Goal: Find specific page/section: Find specific page/section

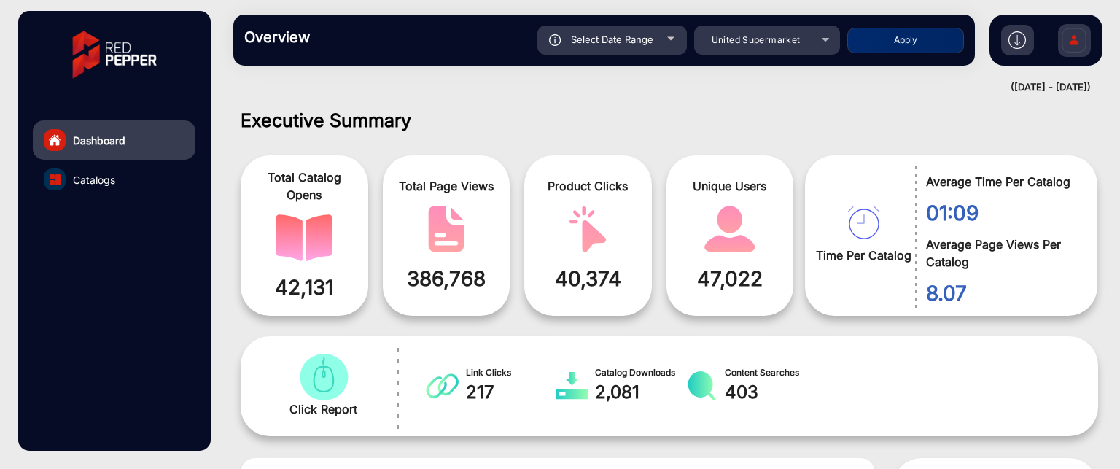
scroll to position [11, 0]
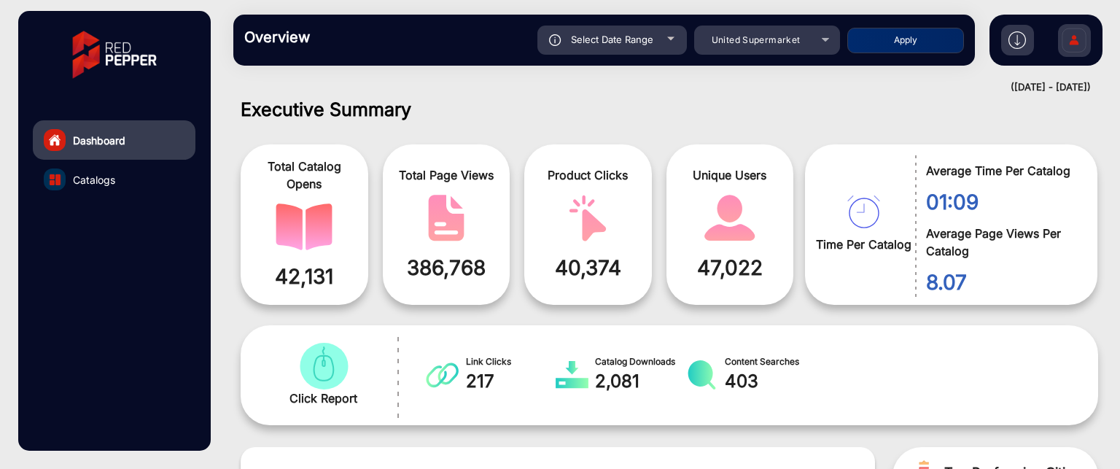
click at [1013, 47] on img at bounding box center [1016, 39] width 17 height 17
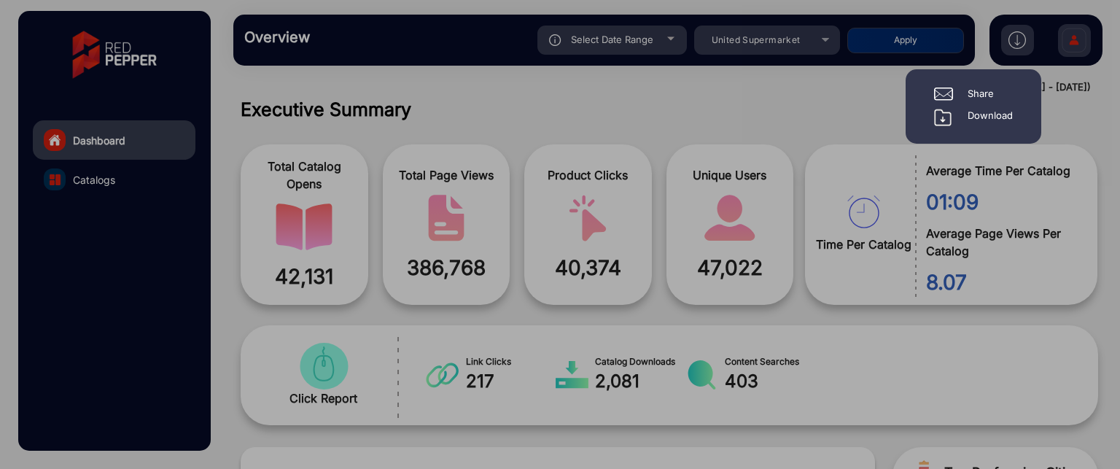
click at [843, 94] on div at bounding box center [560, 234] width 1120 height 469
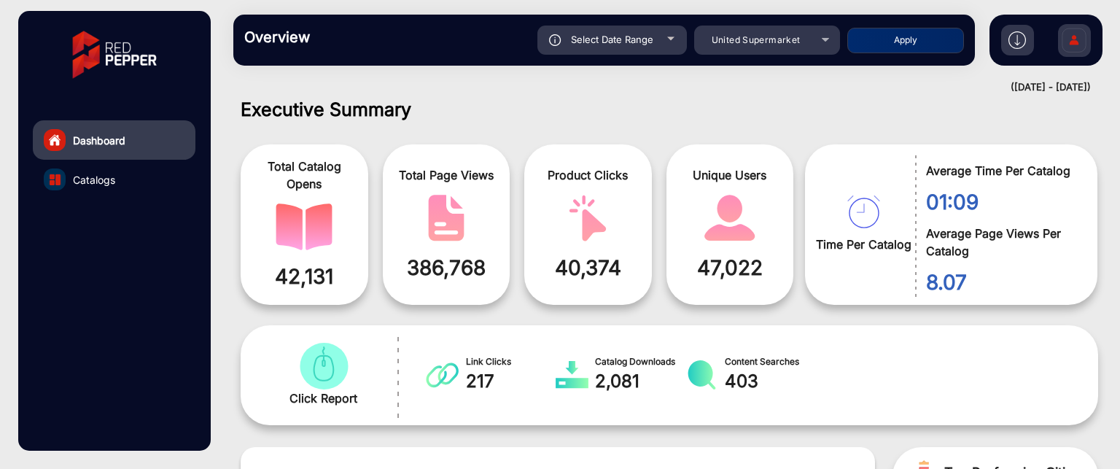
click at [665, 34] on div "Select Date Range" at bounding box center [611, 40] width 149 height 29
type input "[DATE]"
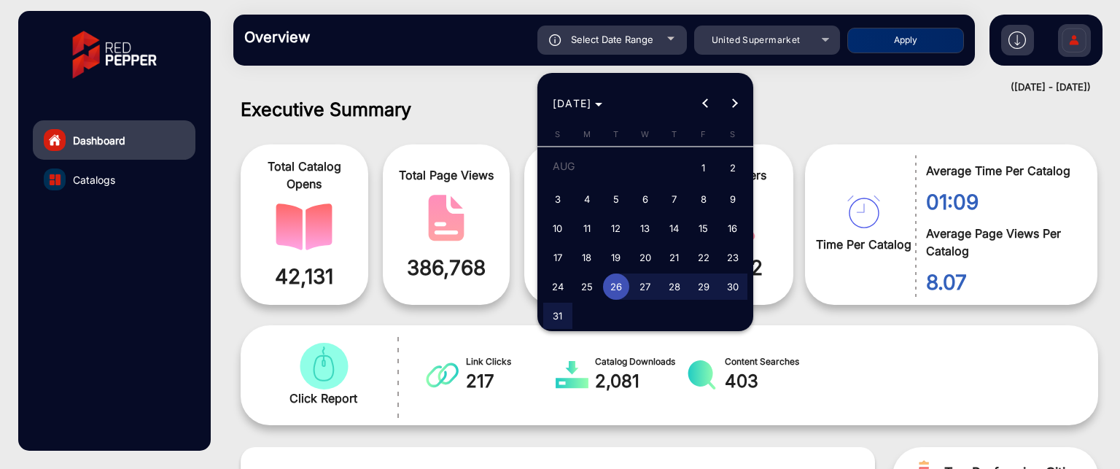
click at [866, 89] on div at bounding box center [560, 234] width 1120 height 469
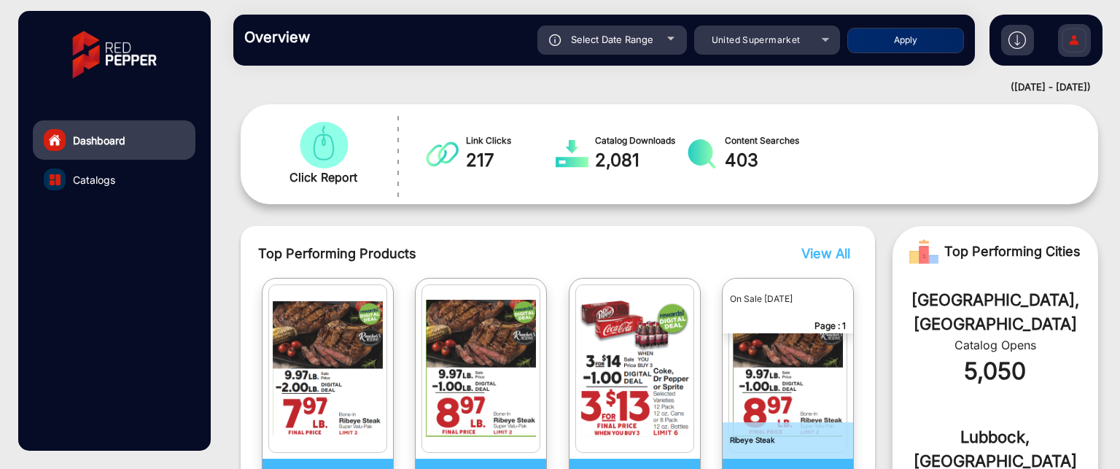
scroll to position [226, 0]
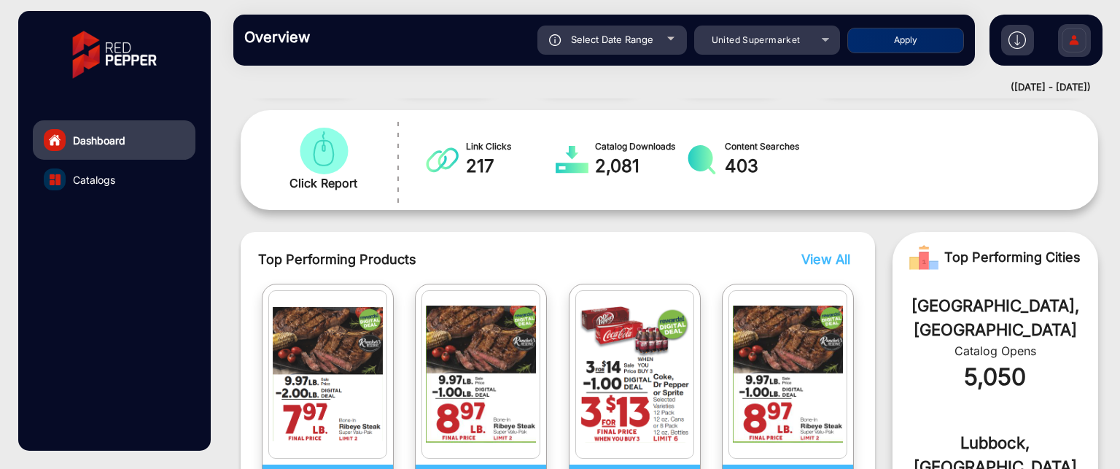
click at [91, 187] on link "Catalogs" at bounding box center [114, 179] width 163 height 39
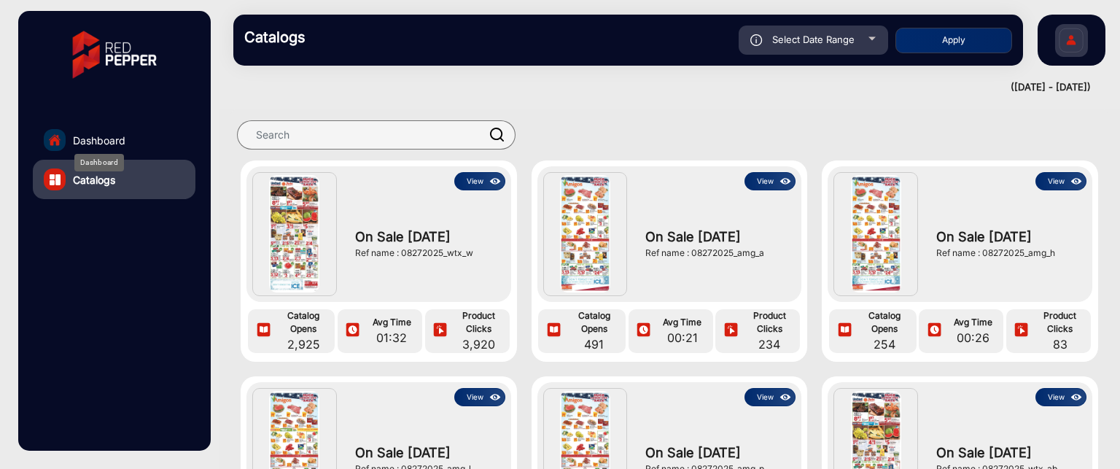
click at [117, 135] on span "Dashboard" at bounding box center [99, 140] width 52 height 15
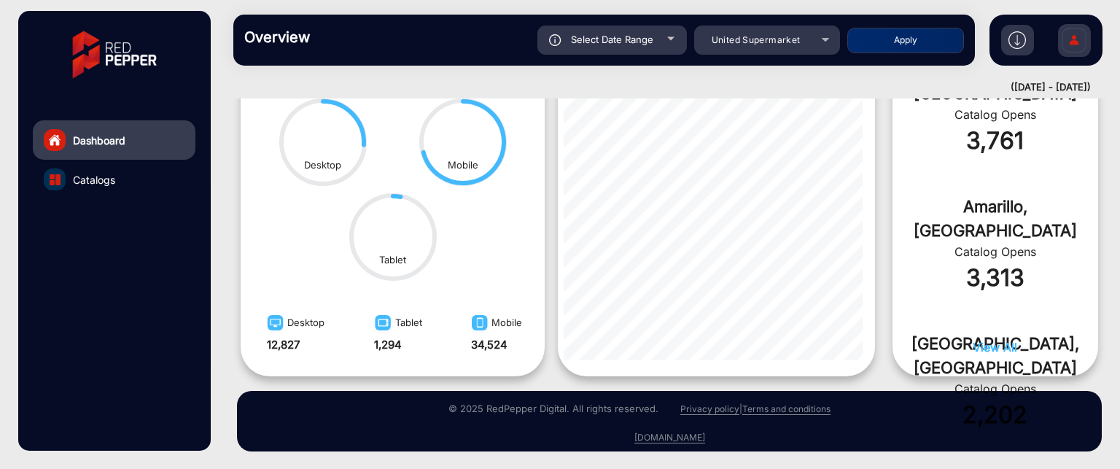
scroll to position [664, 0]
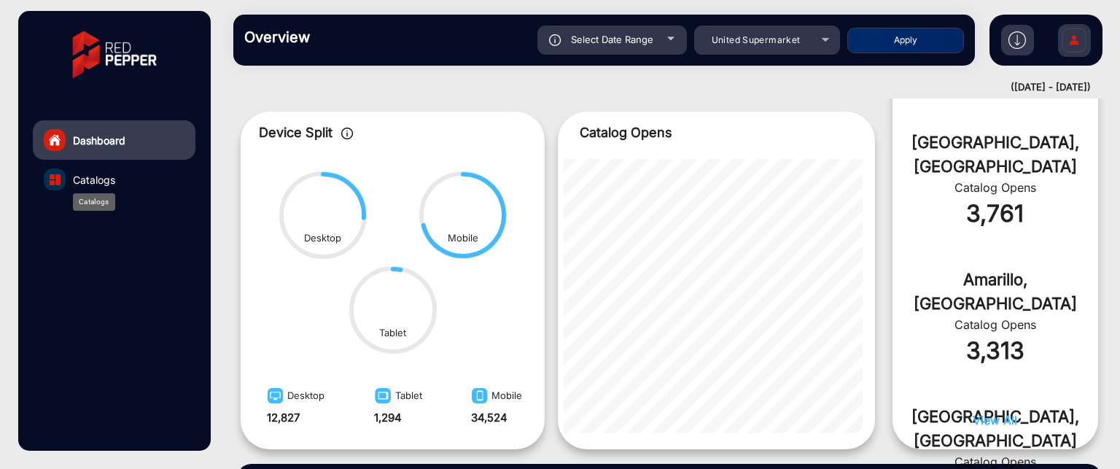
click at [113, 179] on span "Catalogs" at bounding box center [94, 179] width 42 height 15
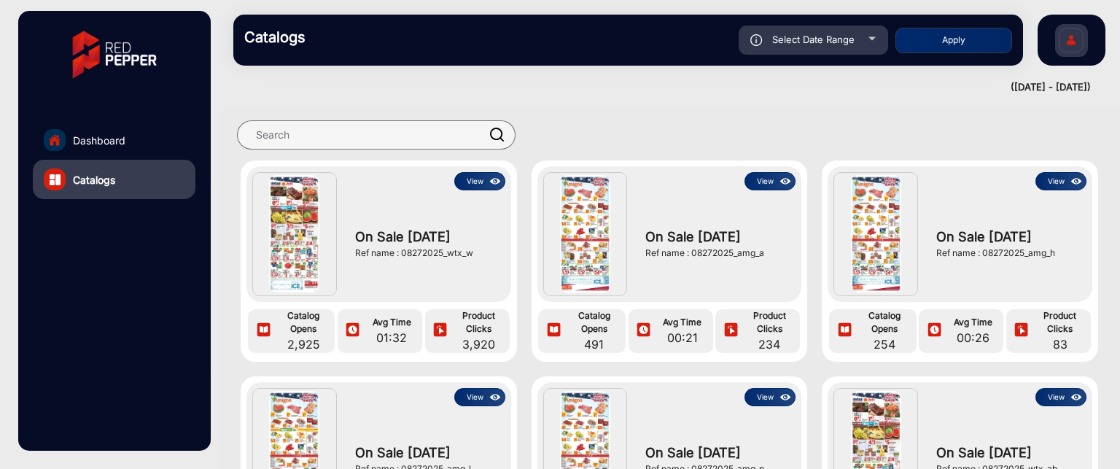
click at [478, 181] on button "View" at bounding box center [479, 181] width 51 height 18
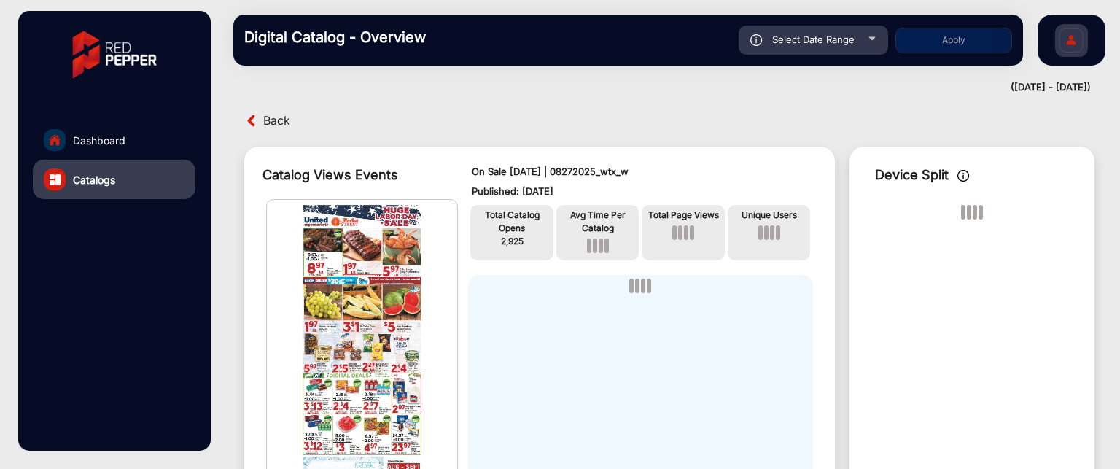
scroll to position [11, 0]
